Goal: Task Accomplishment & Management: Manage account settings

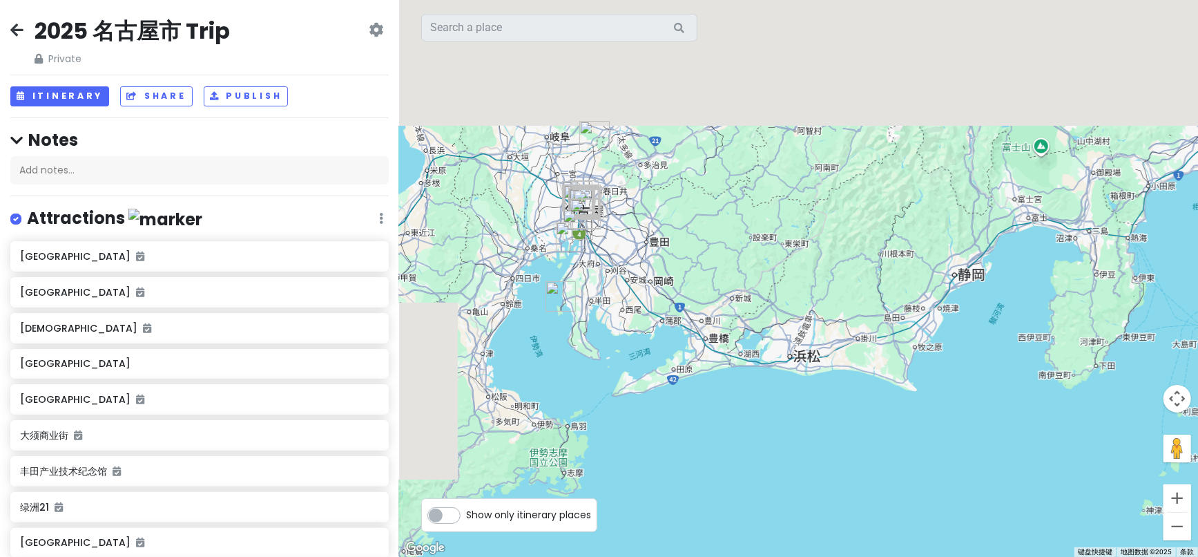
drag, startPoint x: 709, startPoint y: 128, endPoint x: 831, endPoint y: 404, distance: 302.0
click at [831, 404] on div at bounding box center [798, 278] width 799 height 557
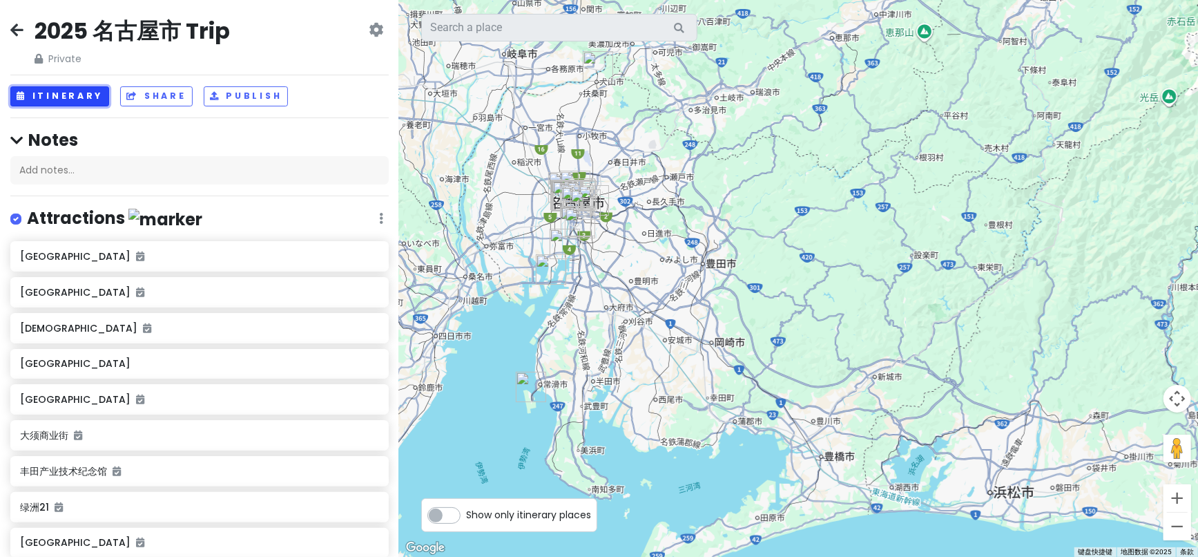
click at [75, 95] on button "Itinerary" at bounding box center [59, 96] width 99 height 20
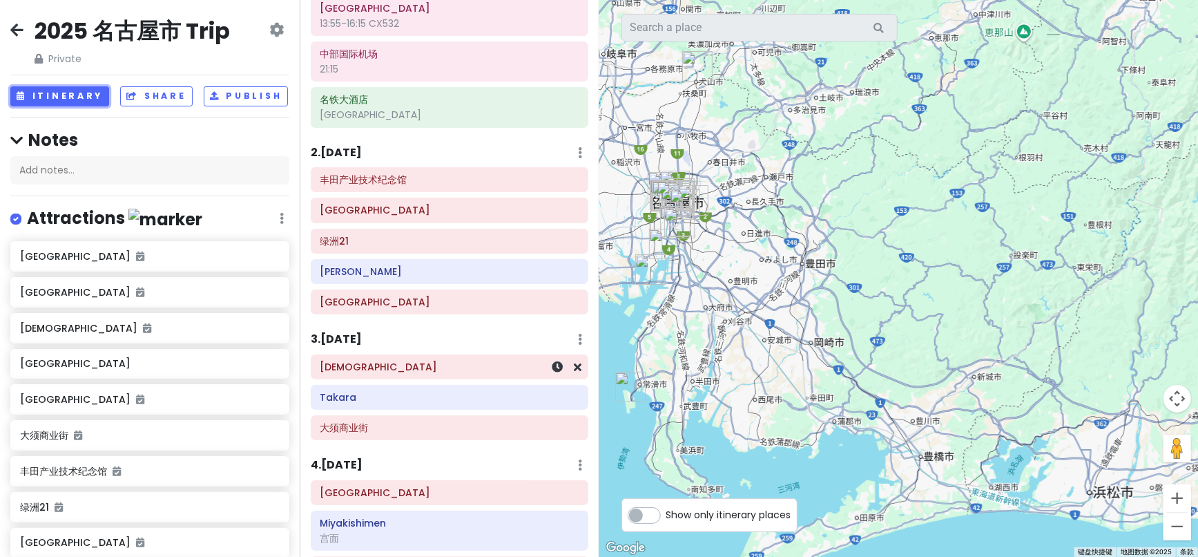
scroll to position [153, 0]
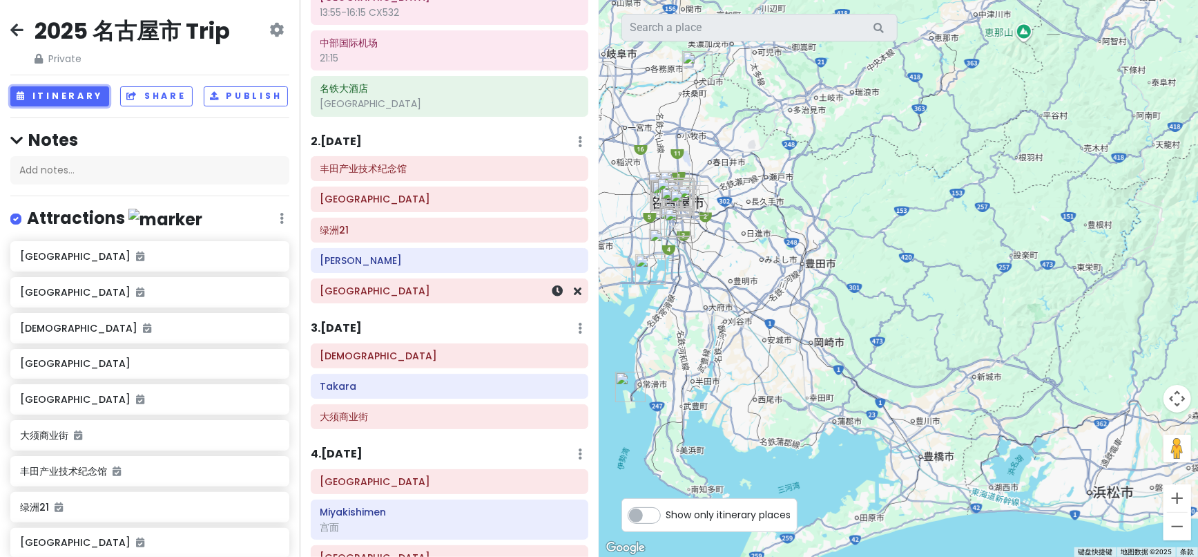
click at [374, 284] on h6 "[GEOGRAPHIC_DATA]" at bounding box center [449, 290] width 258 height 12
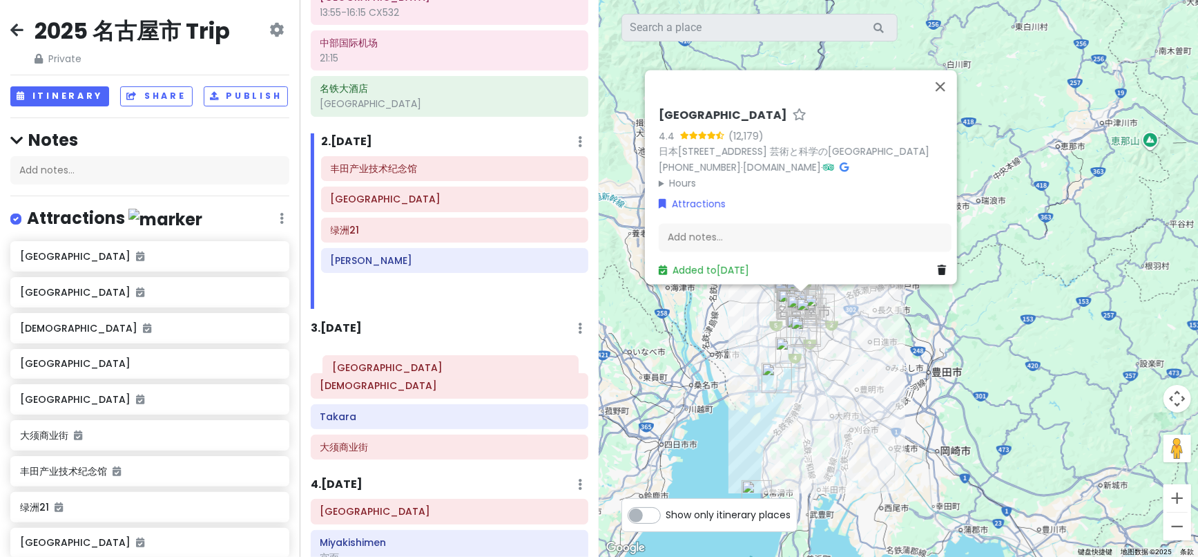
drag, startPoint x: 382, startPoint y: 293, endPoint x: 384, endPoint y: 371, distance: 78.0
click at [384, 371] on div "Itinerary × 1 . [DATE] Edit Day Notes Delete Day Click to add day notes Termina…" at bounding box center [450, 278] width 300 height 557
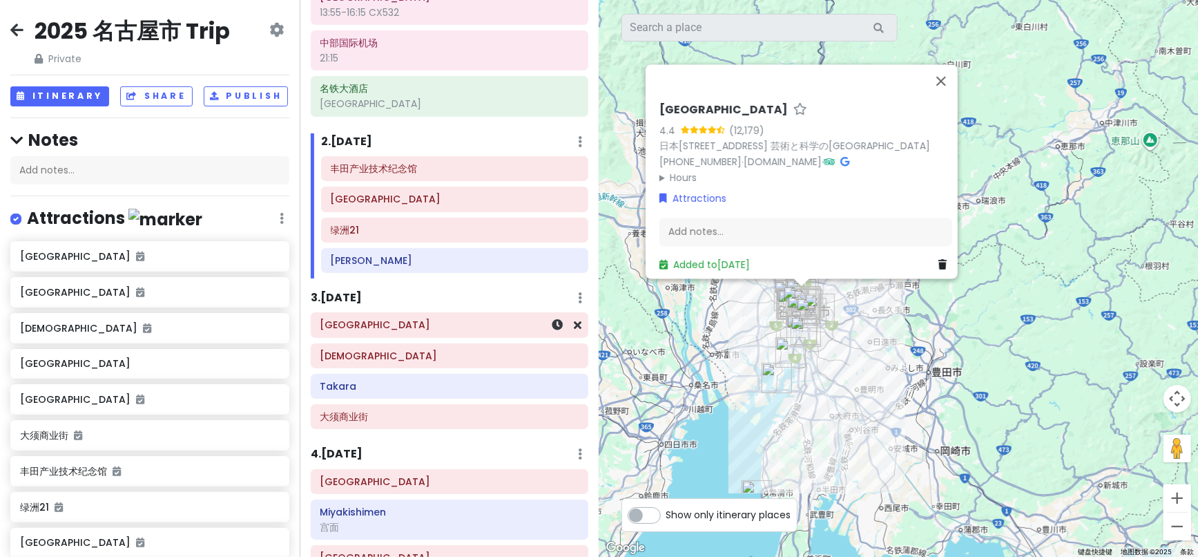
scroll to position [307, 0]
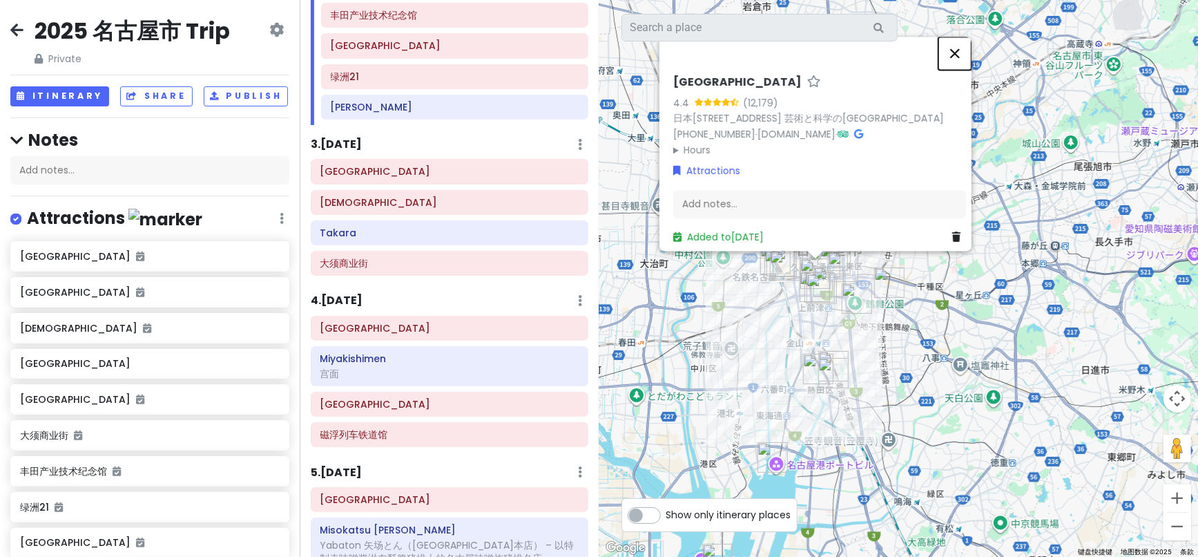
click at [961, 37] on button "关闭" at bounding box center [954, 53] width 33 height 33
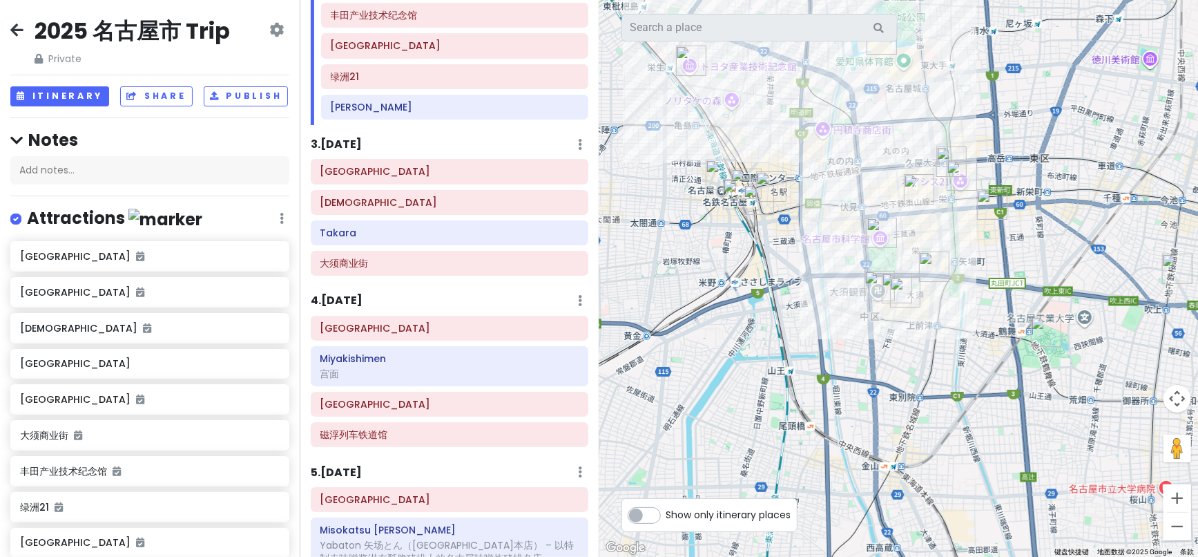
click at [343, 148] on h6 "3 . [DATE]" at bounding box center [336, 144] width 51 height 14
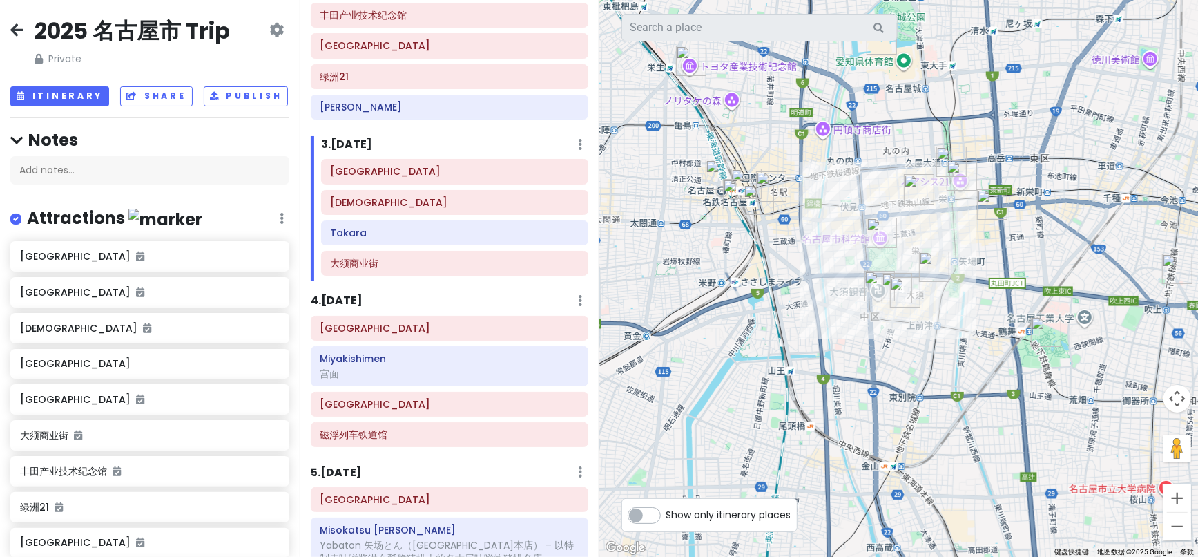
click at [343, 148] on h6 "3 . [DATE]" at bounding box center [346, 144] width 51 height 14
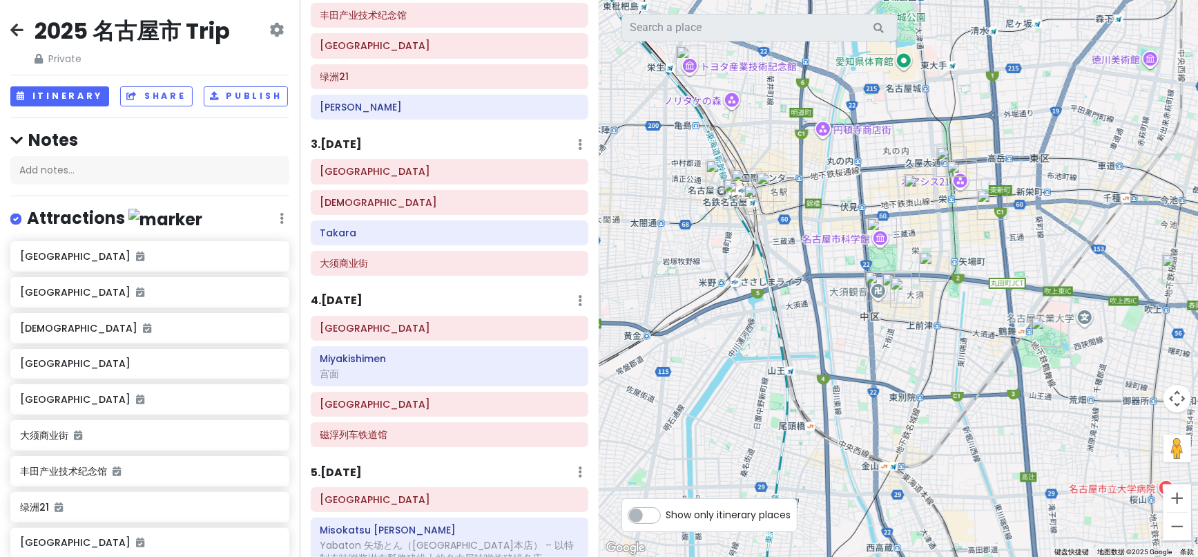
click at [343, 148] on h6 "3 . [DATE]" at bounding box center [336, 144] width 51 height 14
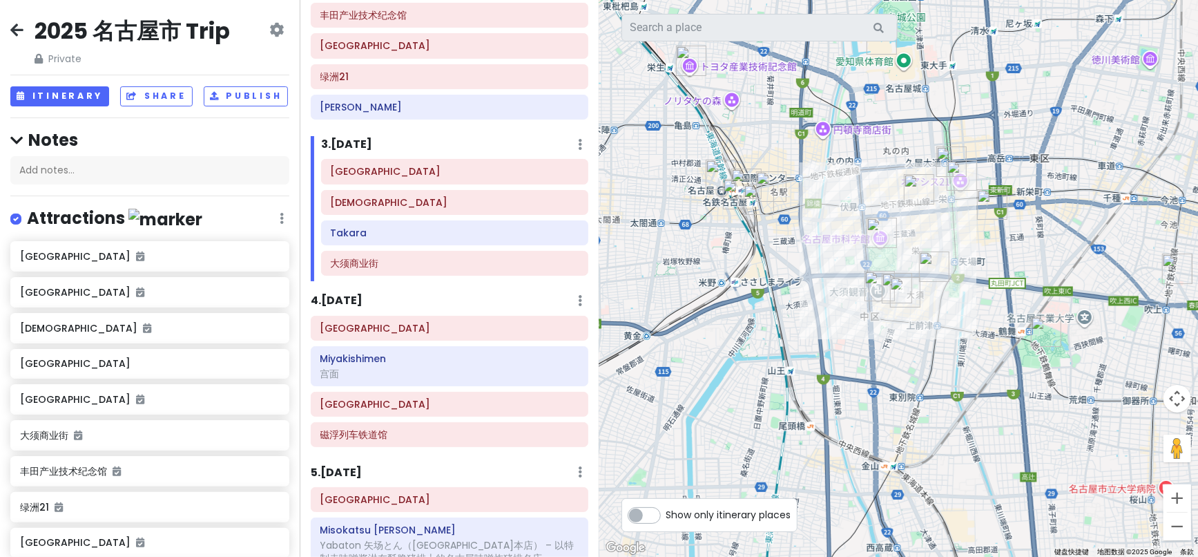
click at [343, 148] on h6 "3 . [DATE]" at bounding box center [346, 144] width 51 height 14
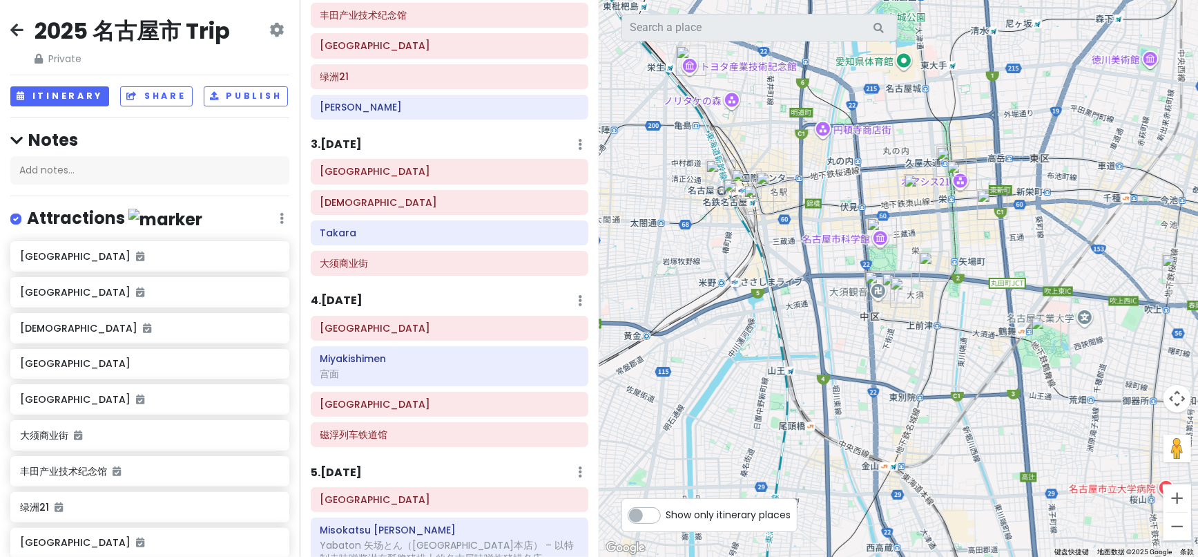
click at [343, 148] on h6 "3 . [DATE]" at bounding box center [336, 144] width 51 height 14
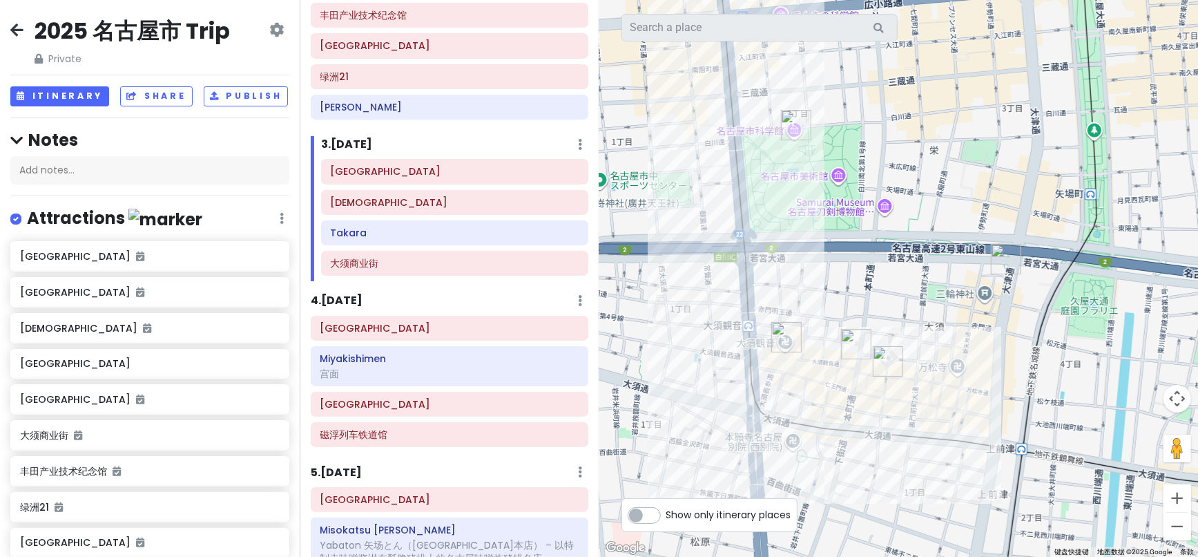
drag, startPoint x: 789, startPoint y: 270, endPoint x: 706, endPoint y: 452, distance: 200.2
click at [706, 452] on div at bounding box center [898, 278] width 599 height 557
click at [793, 210] on div at bounding box center [898, 278] width 599 height 557
click at [413, 329] on h6 "[GEOGRAPHIC_DATA]" at bounding box center [449, 328] width 258 height 12
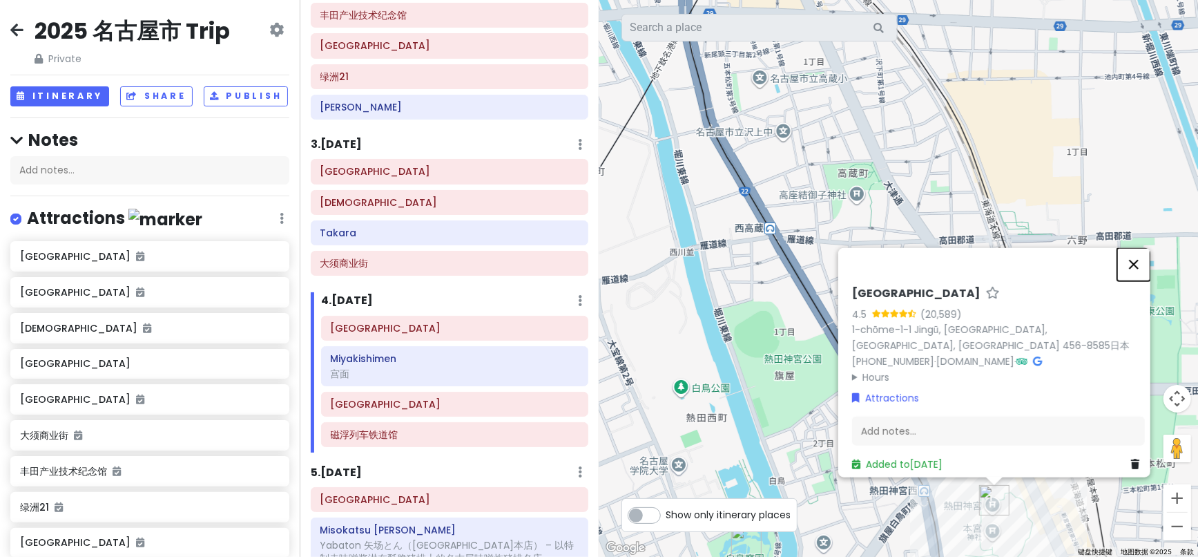
click at [1141, 257] on button "关闭" at bounding box center [1133, 264] width 33 height 33
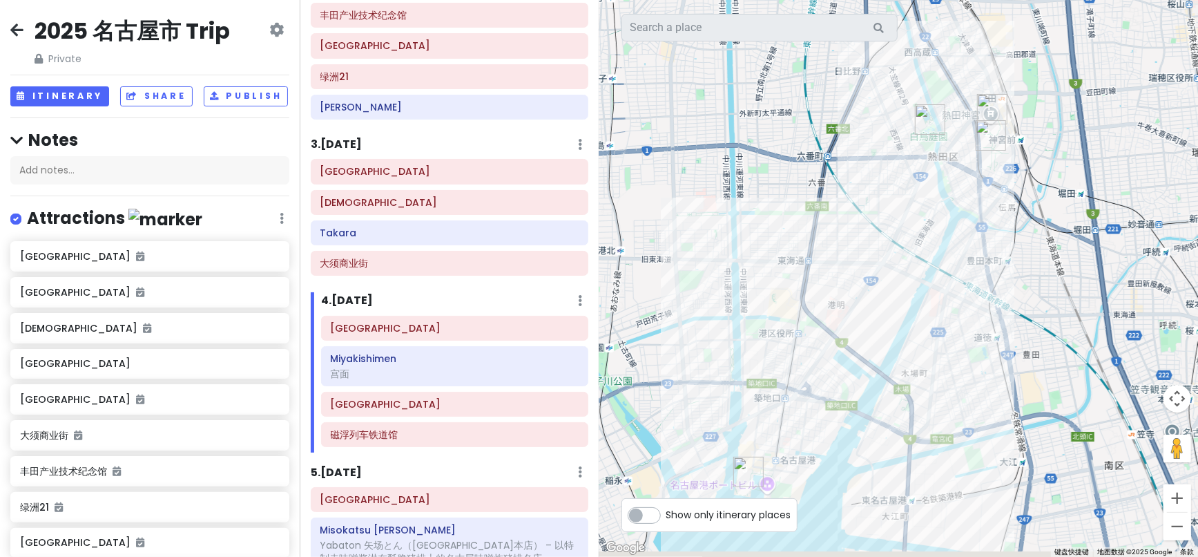
drag, startPoint x: 999, startPoint y: 409, endPoint x: 996, endPoint y: 181, distance: 228.6
click at [995, 182] on div at bounding box center [898, 278] width 599 height 557
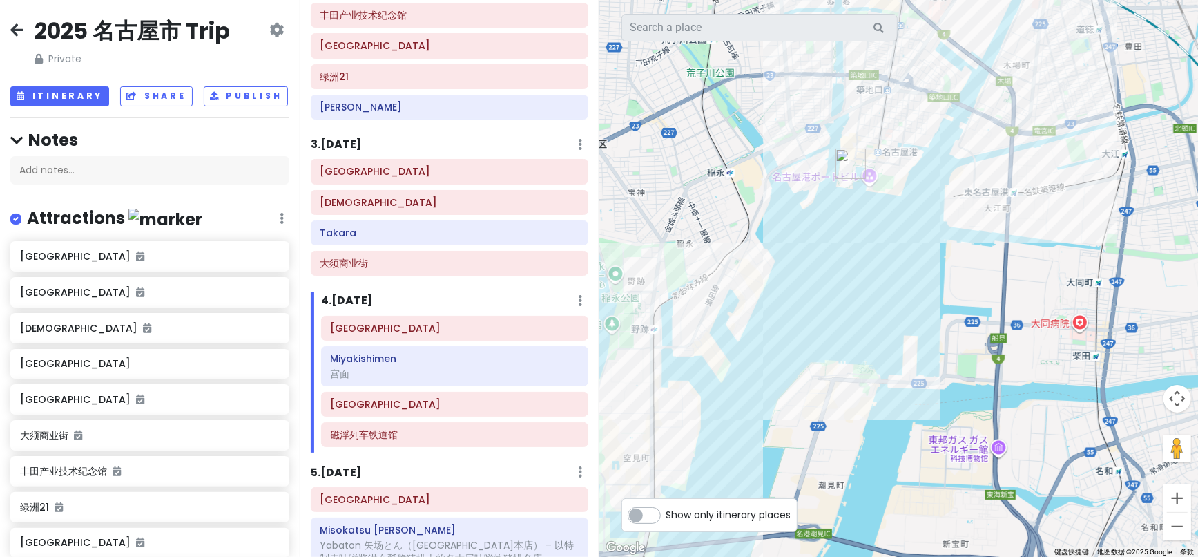
drag, startPoint x: 922, startPoint y: 390, endPoint x: 1020, endPoint y: 96, distance: 310.0
click at [1020, 96] on div at bounding box center [898, 278] width 599 height 557
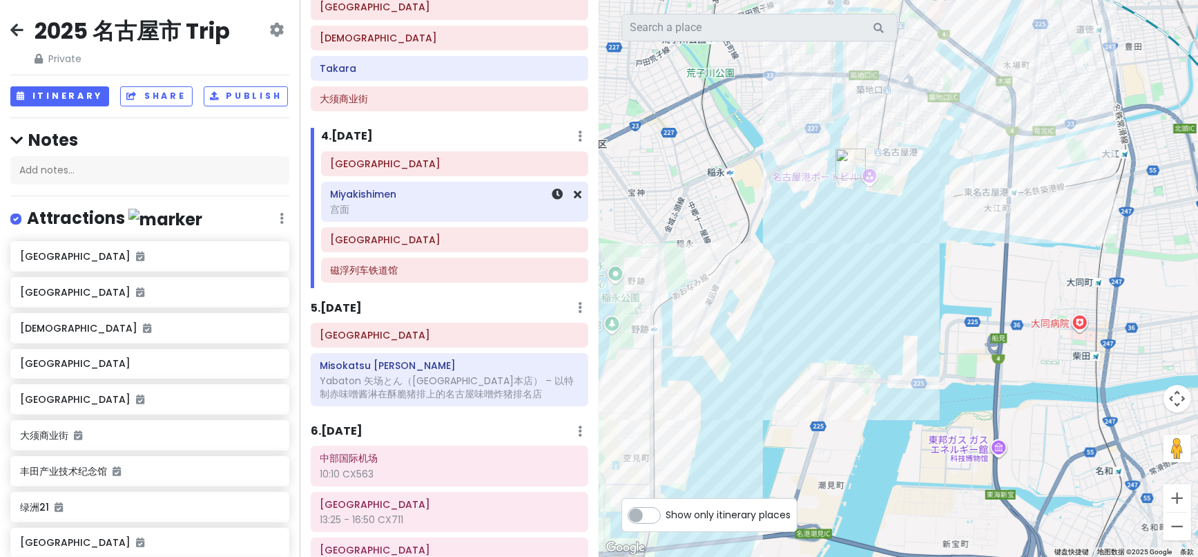
scroll to position [540, 0]
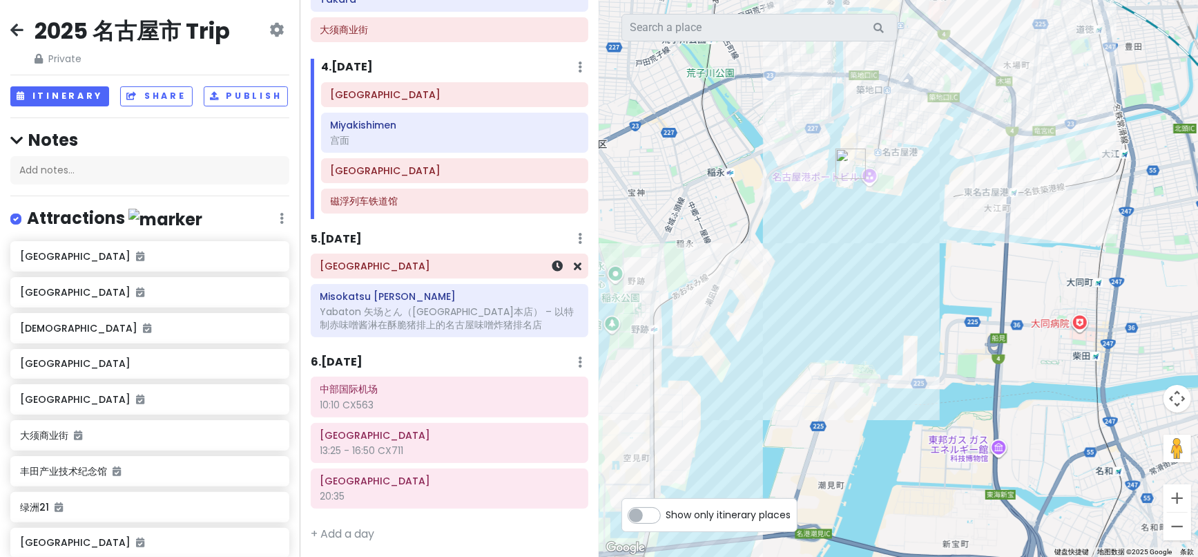
click at [354, 273] on div "[GEOGRAPHIC_DATA]" at bounding box center [449, 265] width 276 height 23
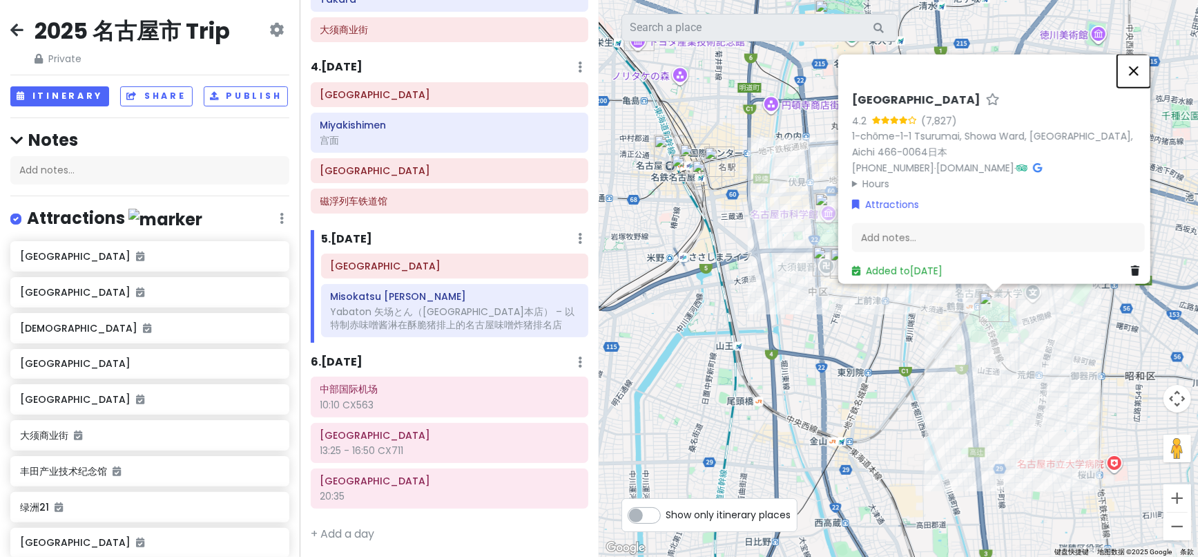
click at [1145, 62] on button "关闭" at bounding box center [1133, 71] width 33 height 33
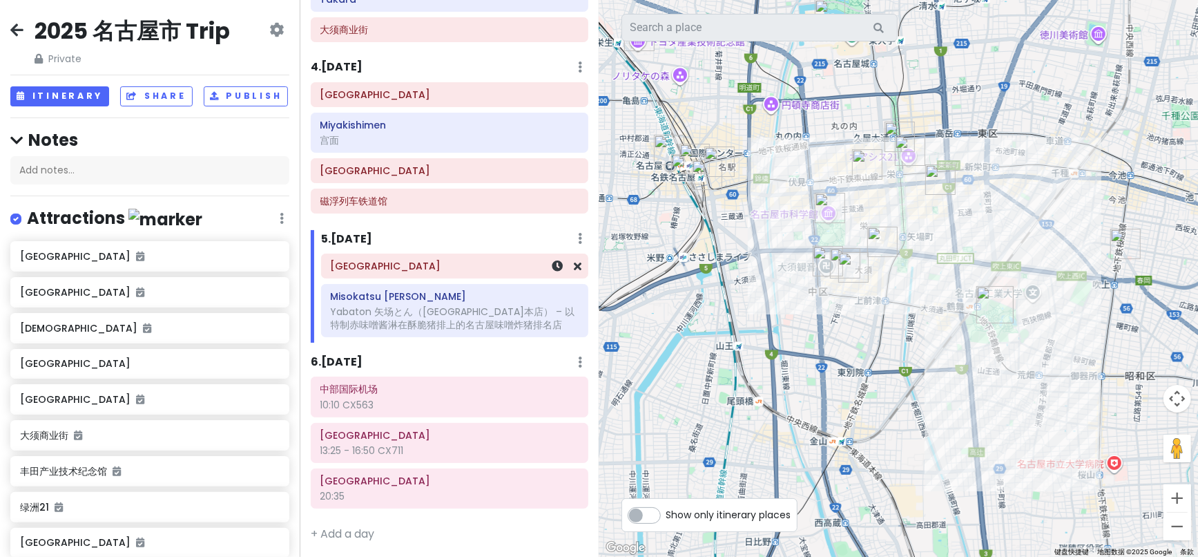
click at [424, 270] on div "[GEOGRAPHIC_DATA]" at bounding box center [455, 265] width 248 height 19
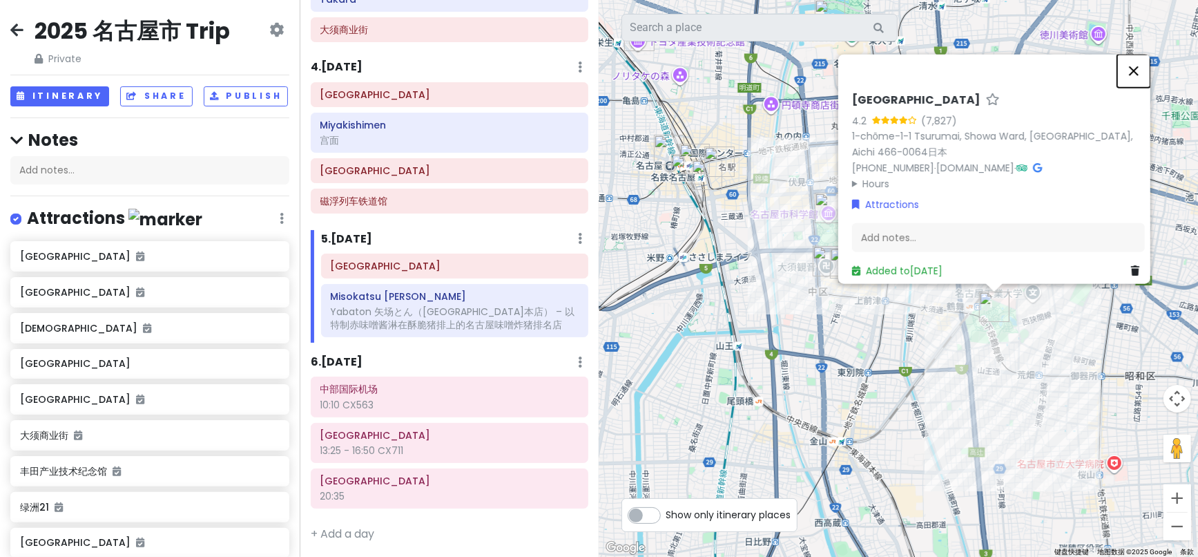
click at [1141, 68] on button "关闭" at bounding box center [1133, 71] width 33 height 33
